Goal: Task Accomplishment & Management: Complete application form

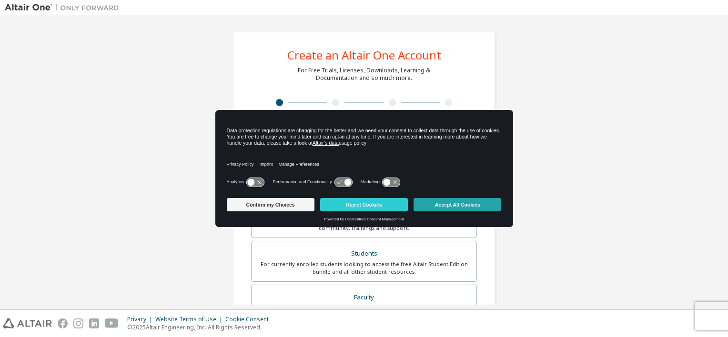
click at [445, 203] on button "Accept All Cookies" at bounding box center [458, 204] width 88 height 13
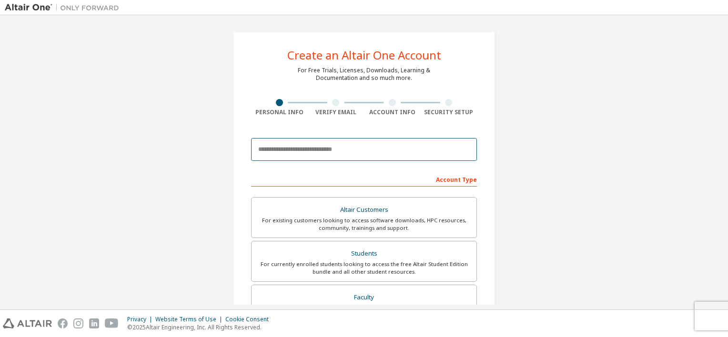
click at [341, 146] on input "email" at bounding box center [364, 149] width 226 height 23
type input "*"
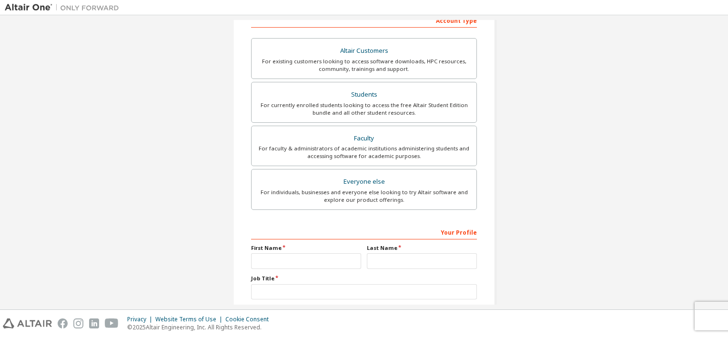
scroll to position [217, 0]
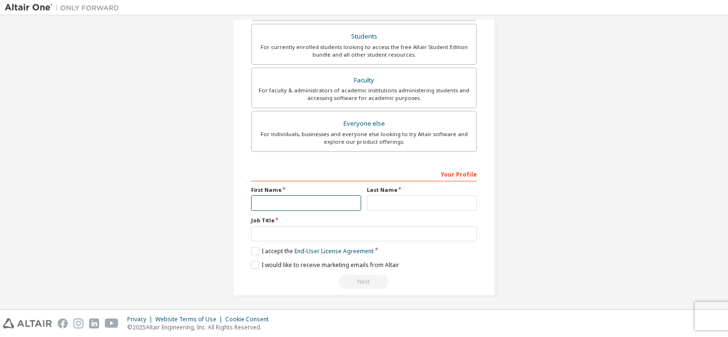
click at [257, 202] on input "text" at bounding box center [306, 203] width 110 height 16
type input "**"
type input "*"
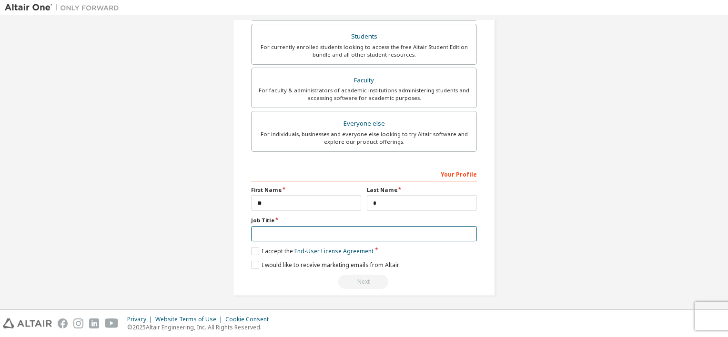
click at [330, 237] on input "text" at bounding box center [364, 234] width 226 height 16
click at [256, 247] on label "I accept the End-User License Agreement" at bounding box center [312, 251] width 122 height 8
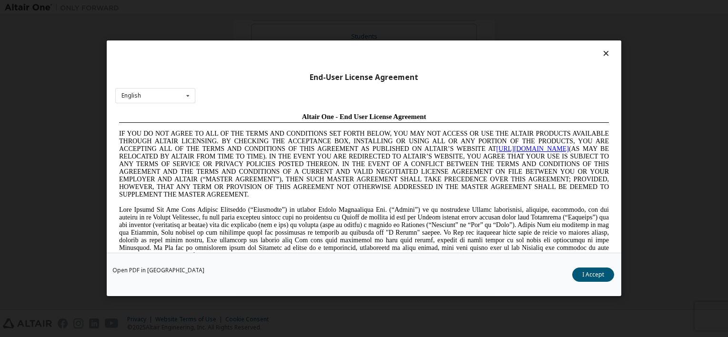
scroll to position [0, 0]
click at [162, 93] on div "English English Chinese French German Japanese Korean Portuguese" at bounding box center [155, 96] width 80 height 16
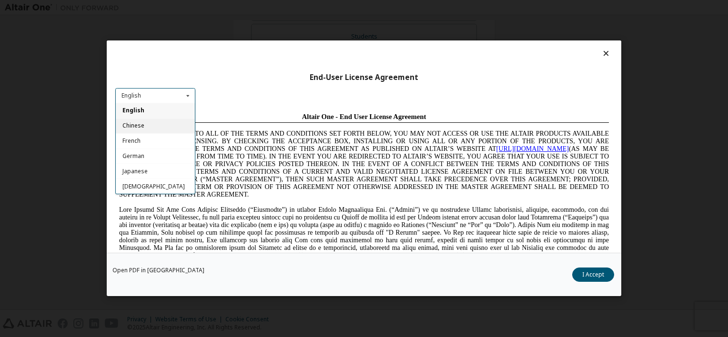
click at [156, 125] on div "Chinese" at bounding box center [155, 126] width 79 height 15
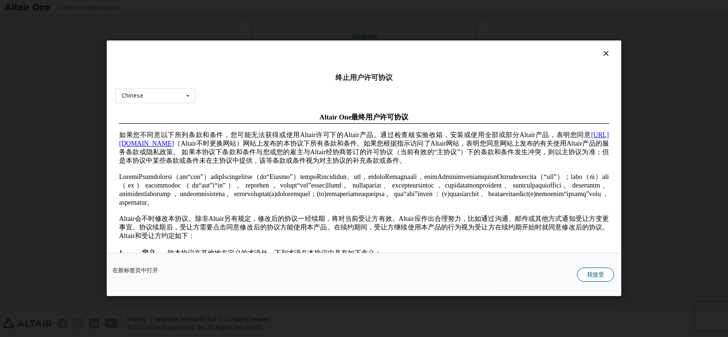
click at [603, 277] on button "我接受" at bounding box center [595, 275] width 37 height 14
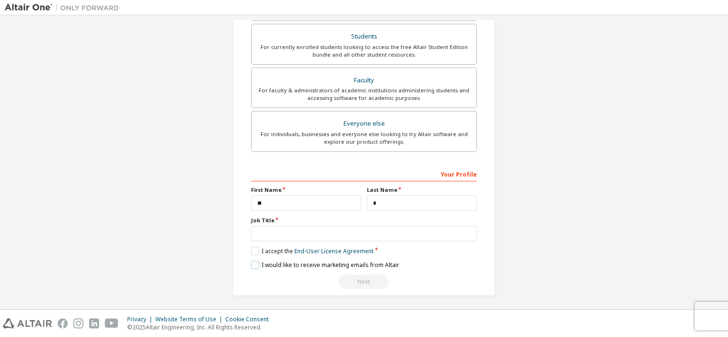
click at [251, 262] on label "I would like to receive marketing emails from Altair" at bounding box center [325, 265] width 148 height 8
click at [284, 242] on div "**********" at bounding box center [364, 227] width 226 height 123
click at [284, 230] on input "text" at bounding box center [364, 234] width 226 height 16
click at [351, 275] on div "Next" at bounding box center [364, 282] width 226 height 14
click at [299, 232] on input "**" at bounding box center [364, 234] width 226 height 16
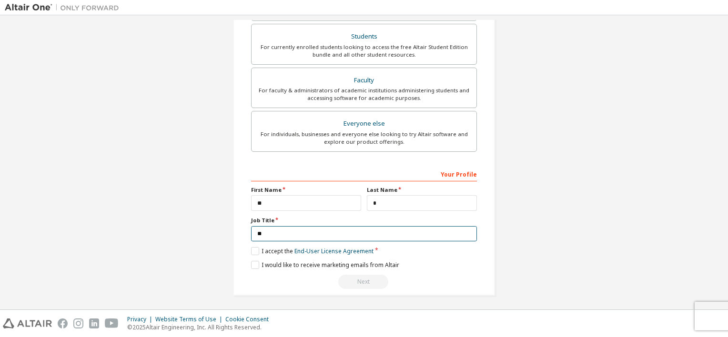
type input "*"
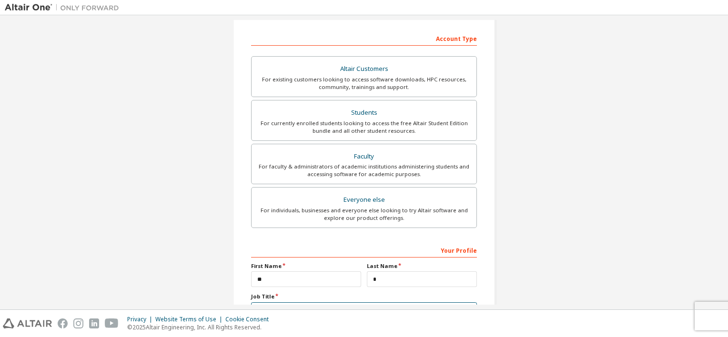
scroll to position [1, 0]
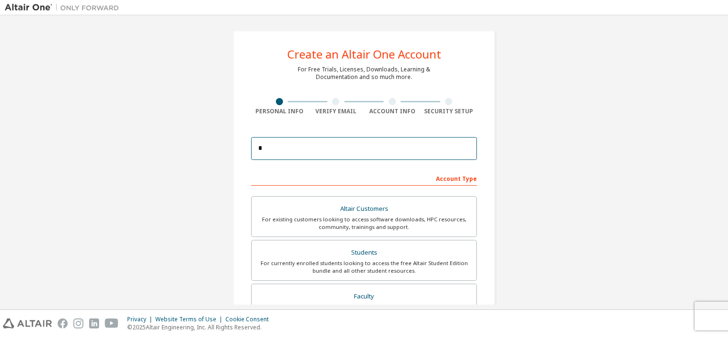
click at [314, 149] on input "*" at bounding box center [364, 148] width 226 height 23
type input "**********"
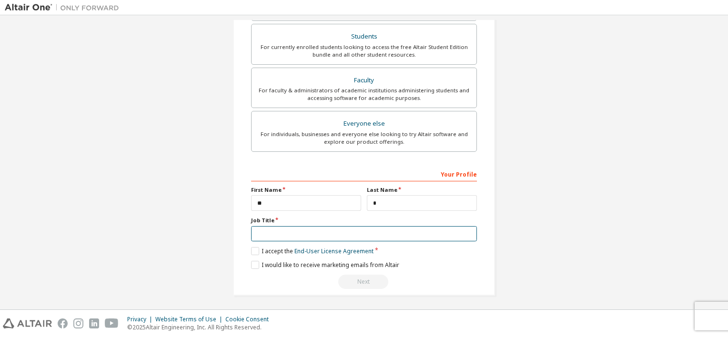
click at [301, 228] on input "text" at bounding box center [364, 234] width 226 height 16
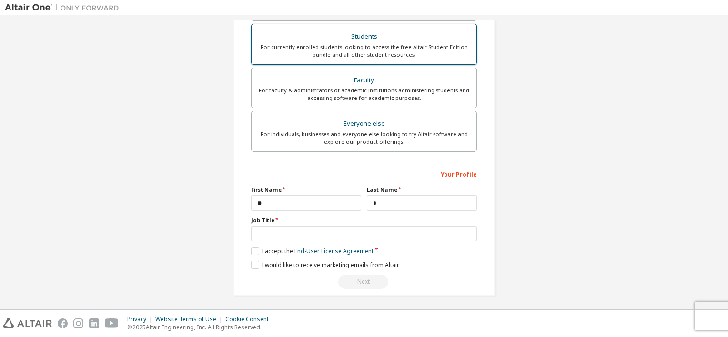
click at [387, 32] on div "Students" at bounding box center [363, 36] width 213 height 13
click at [257, 247] on label "I accept the Academic End-User License Agreement" at bounding box center [325, 251] width 149 height 8
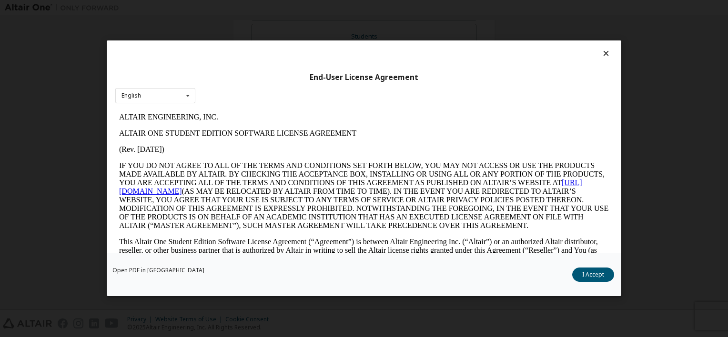
scroll to position [0, 0]
click at [581, 278] on button "I Accept" at bounding box center [593, 275] width 42 height 14
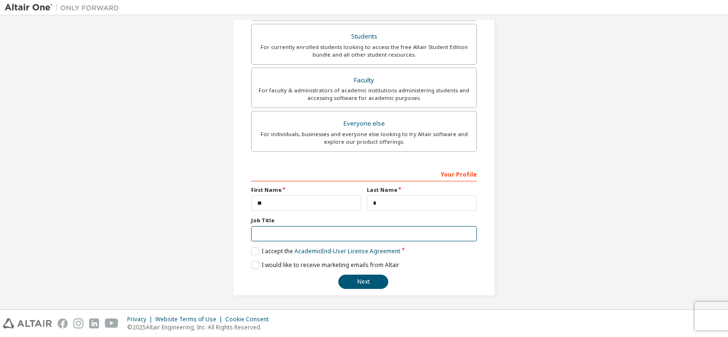
click at [281, 234] on input "text" at bounding box center [364, 234] width 226 height 16
type input "*"
type input "*******"
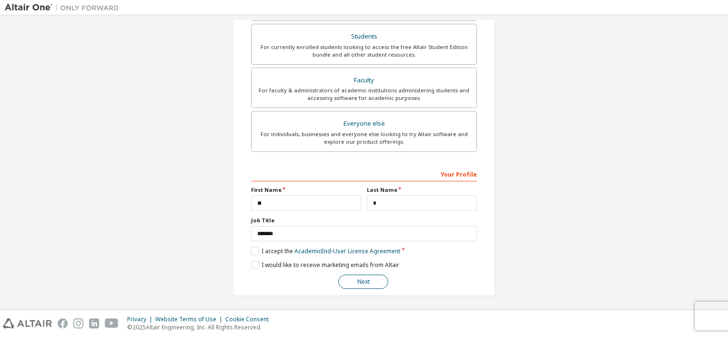
click at [355, 282] on button "Next" at bounding box center [363, 282] width 50 height 14
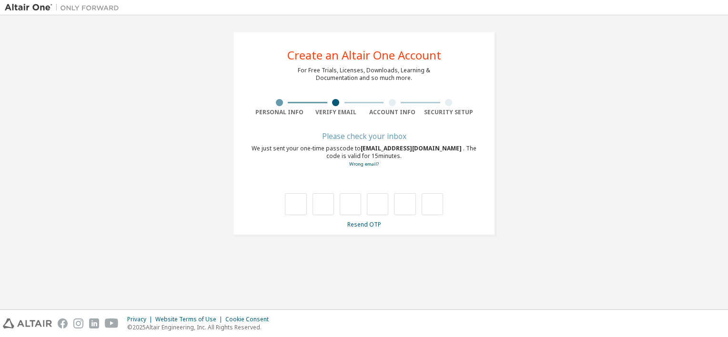
type input "*"
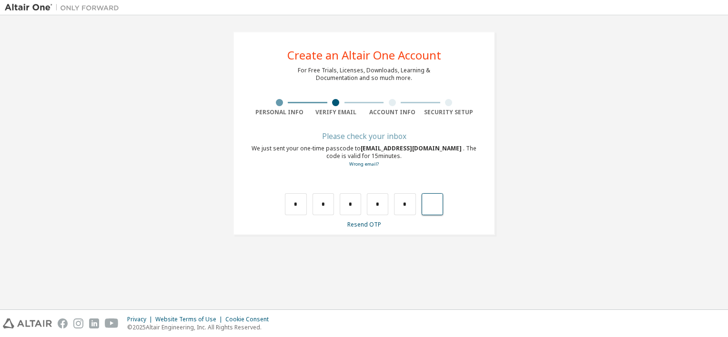
type input "*"
